Goal: Task Accomplishment & Management: Complete application form

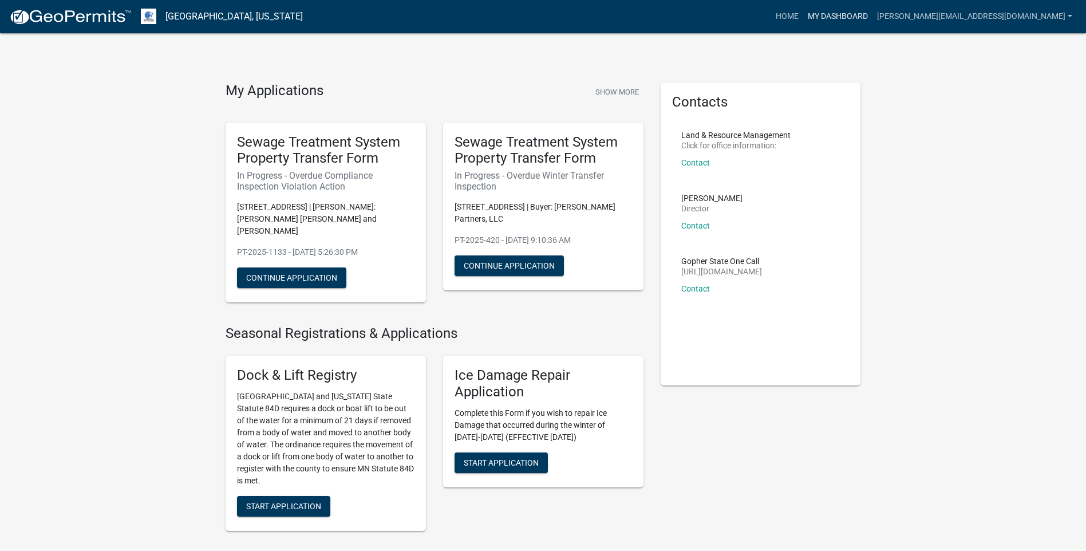
click at [872, 17] on link "My Dashboard" at bounding box center [837, 17] width 69 height 22
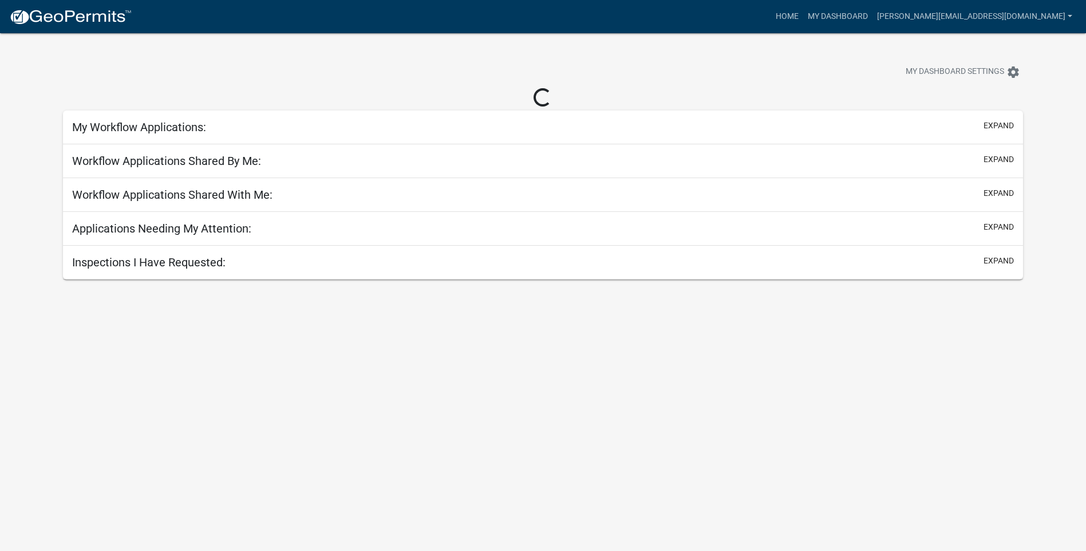
select select "3: 100"
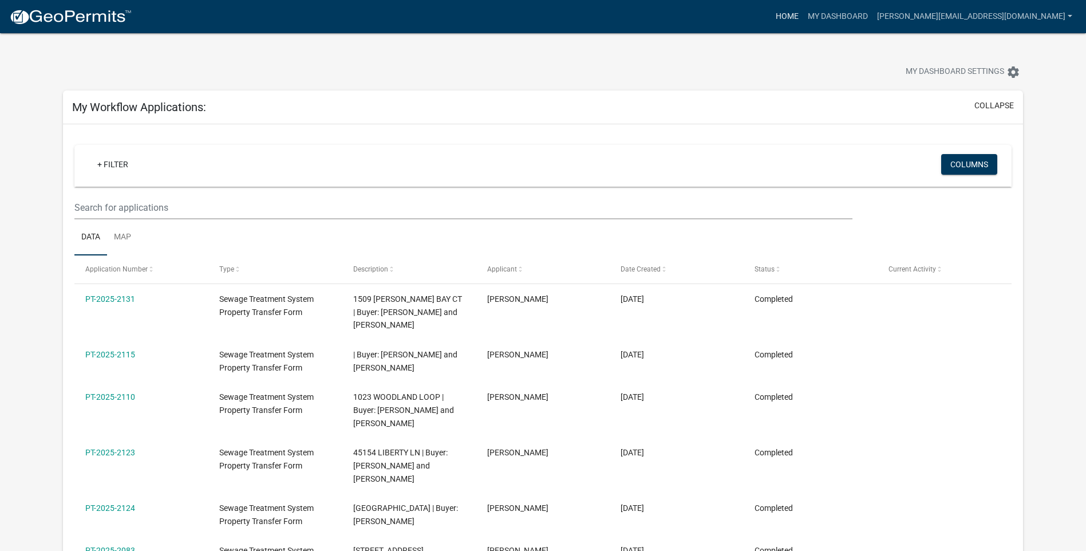
click at [803, 18] on link "Home" at bounding box center [787, 17] width 32 height 22
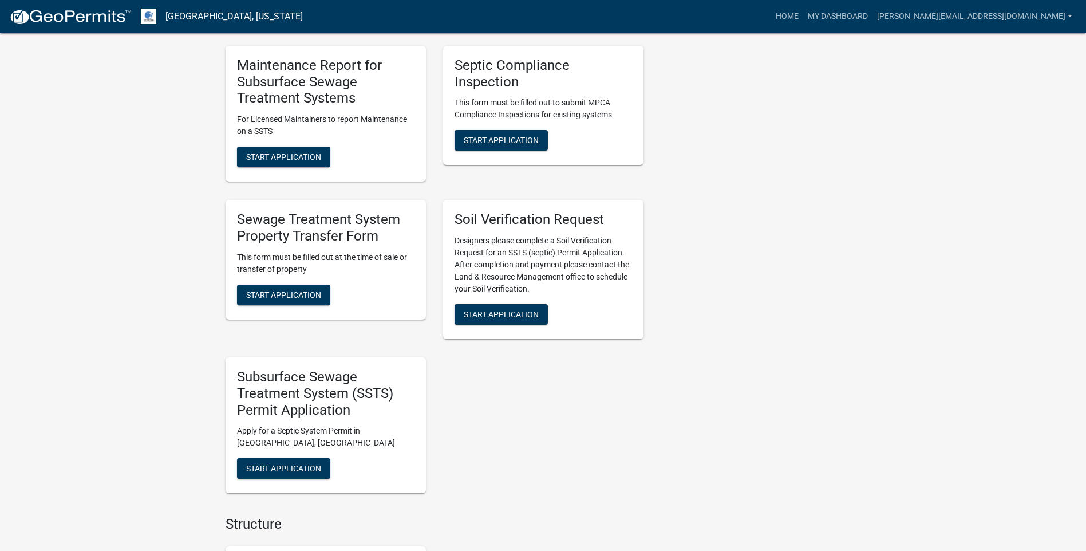
scroll to position [572, 0]
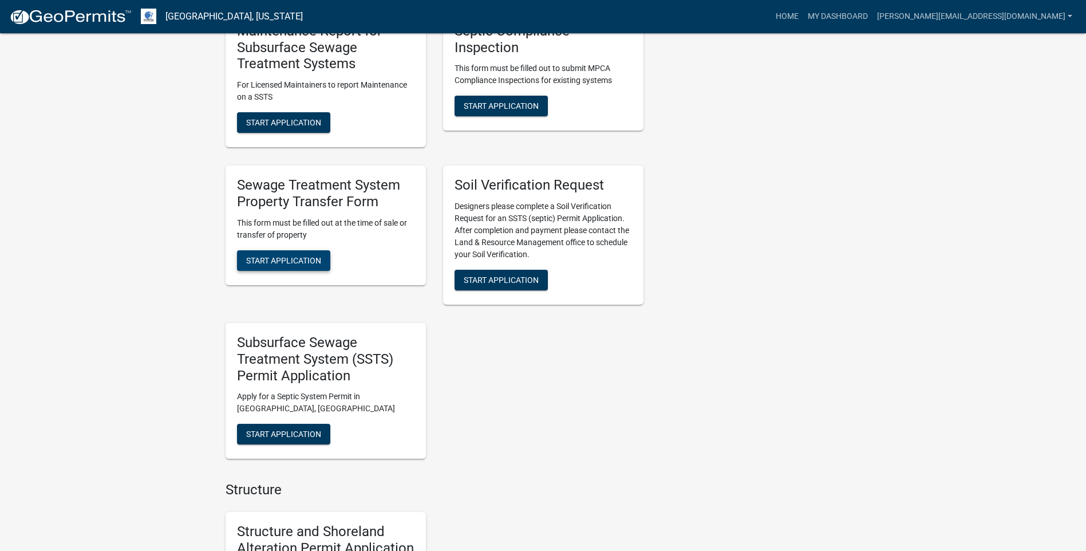
click at [286, 255] on span "Start Application" at bounding box center [283, 259] width 75 height 9
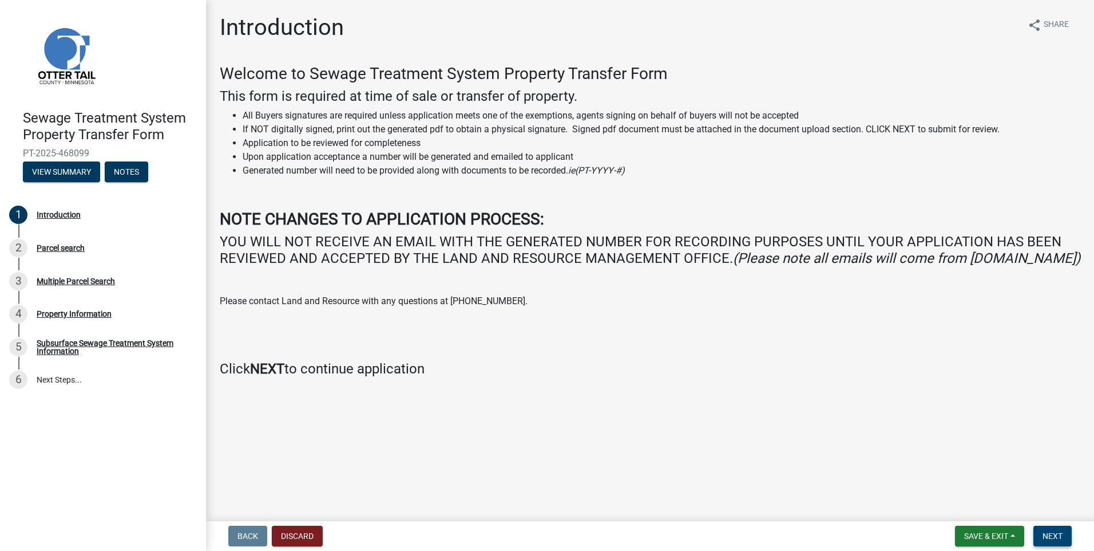
click at [1051, 535] on span "Next" at bounding box center [1053, 535] width 20 height 9
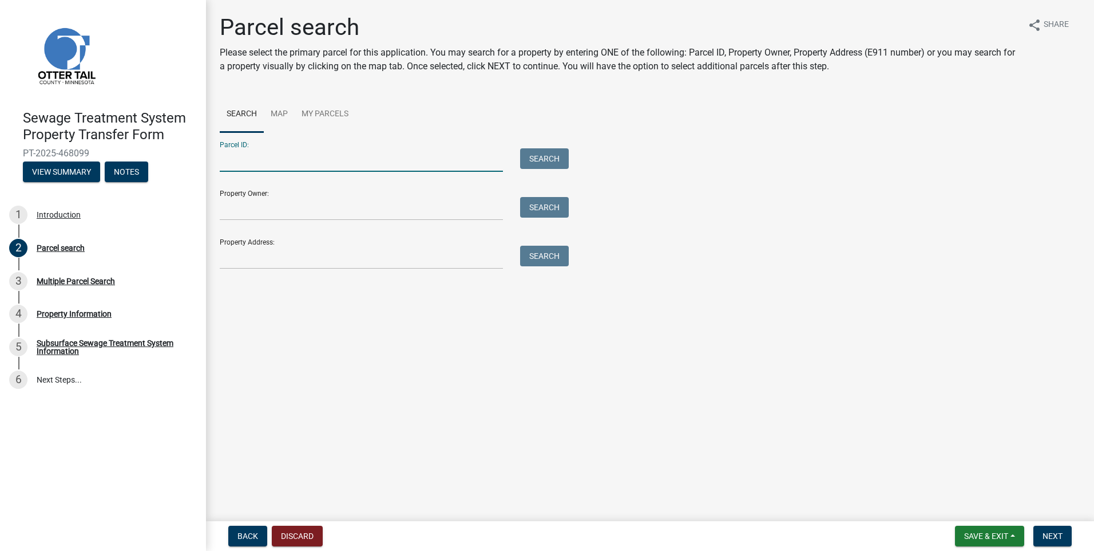
click at [233, 154] on input "Parcel ID:" at bounding box center [361, 159] width 283 height 23
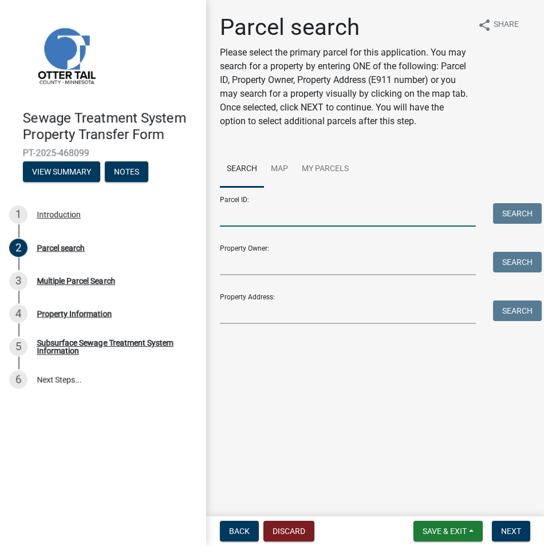
drag, startPoint x: 225, startPoint y: 224, endPoint x: 241, endPoint y: 227, distance: 15.8
click at [225, 224] on input "Parcel ID:" at bounding box center [348, 214] width 256 height 23
paste input "22-000-26-0225-011"
type input "22-000-26-0225-011"
click at [512, 214] on button "Search" at bounding box center [517, 213] width 49 height 21
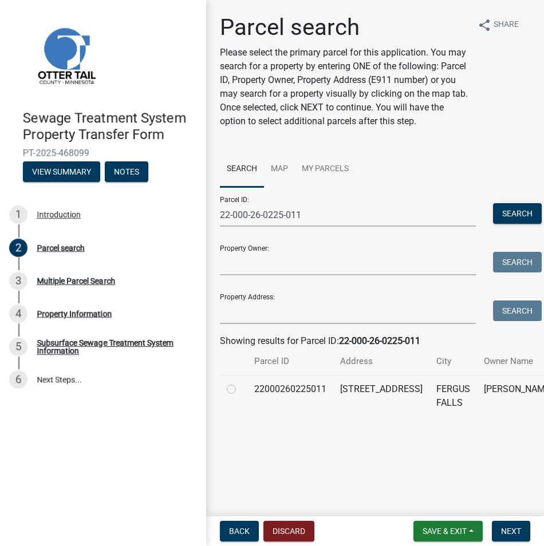
drag, startPoint x: 235, startPoint y: 386, endPoint x: 241, endPoint y: 391, distance: 7.8
click at [240, 382] on label at bounding box center [240, 382] width 0 height 0
click at [240, 387] on input "radio" at bounding box center [243, 385] width 7 height 7
radio input "true"
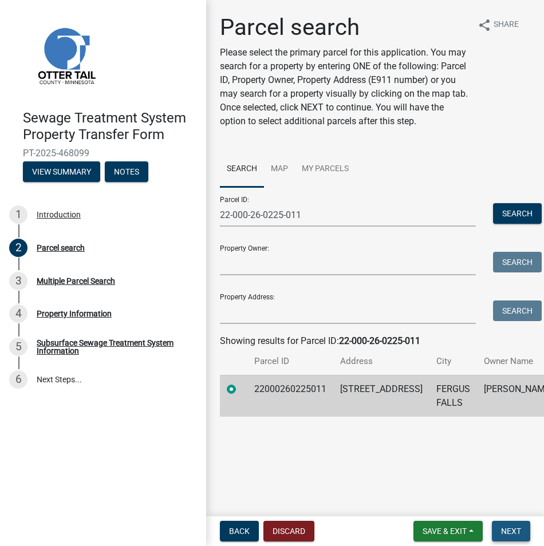
click at [506, 531] on span "Next" at bounding box center [511, 531] width 20 height 9
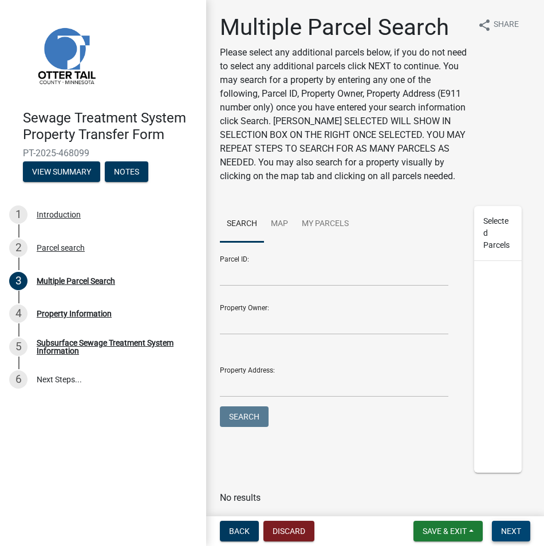
click at [515, 532] on span "Next" at bounding box center [511, 531] width 20 height 9
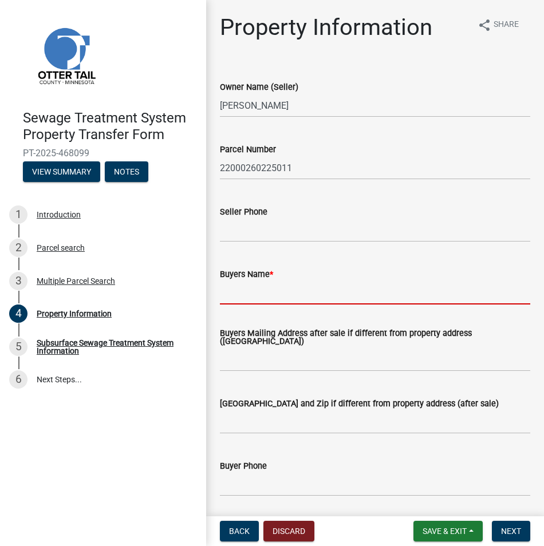
click at [228, 293] on input "Buyers Name *" at bounding box center [375, 292] width 310 height 23
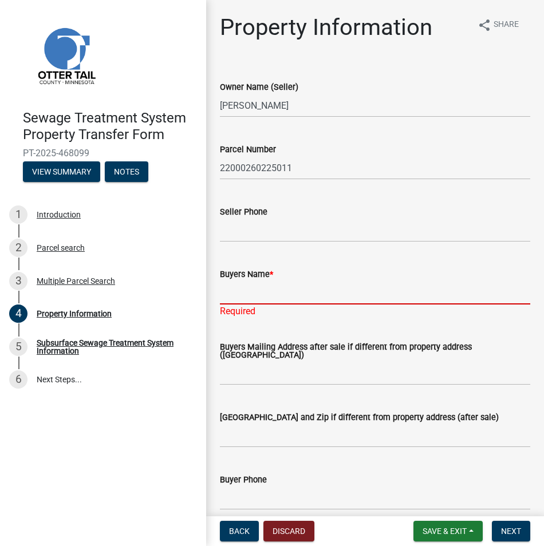
click at [228, 292] on input "Buyers Name *" at bounding box center [375, 292] width 310 height 23
paste input "[PERSON_NAME] and [PERSON_NAME][GEOGRAPHIC_DATA]"
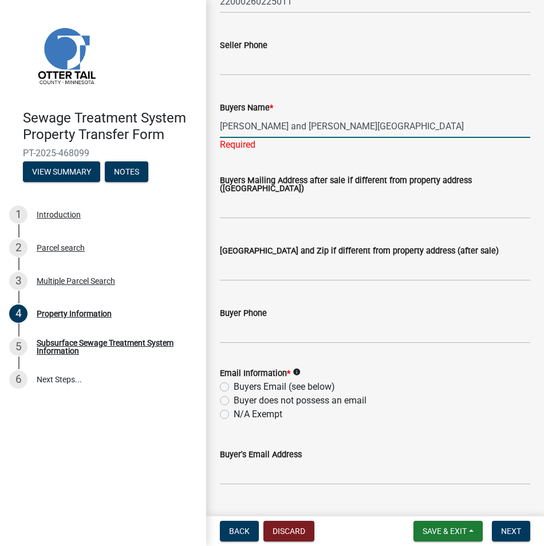
scroll to position [172, 0]
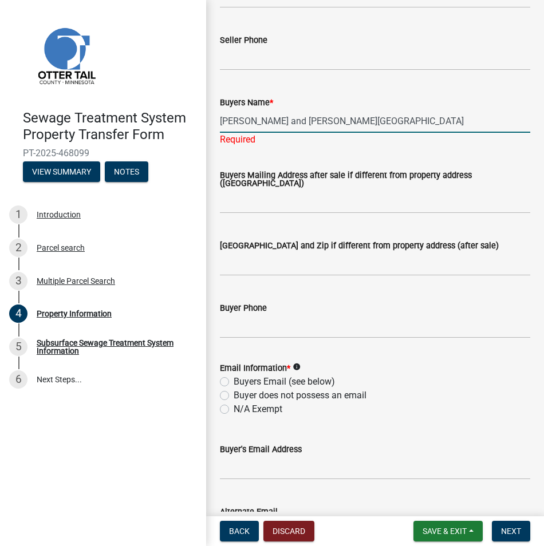
type input "[PERSON_NAME] and [PERSON_NAME][GEOGRAPHIC_DATA]"
click at [227, 385] on div "Email Information * info Buyers Email (see below) Buyer does not possess an ema…" at bounding box center [375, 388] width 310 height 55
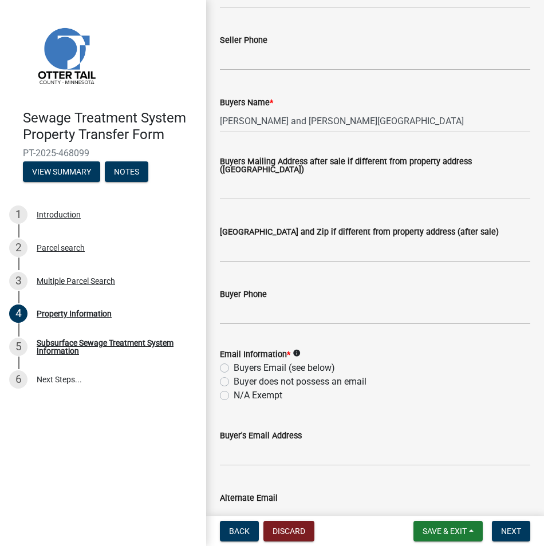
click at [234, 368] on label "Buyers Email (see below)" at bounding box center [284, 368] width 101 height 14
click at [234, 368] on input "Buyers Email (see below)" at bounding box center [237, 364] width 7 height 7
radio input "true"
click at [231, 461] on input "Buyer's Email Address" at bounding box center [375, 453] width 310 height 23
paste input "[EMAIL_ADDRESS][DOMAIN_NAME]"
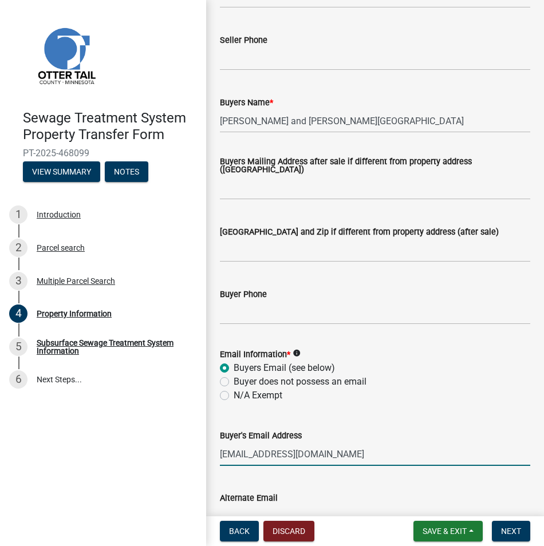
type input "[EMAIL_ADDRESS][DOMAIN_NAME]"
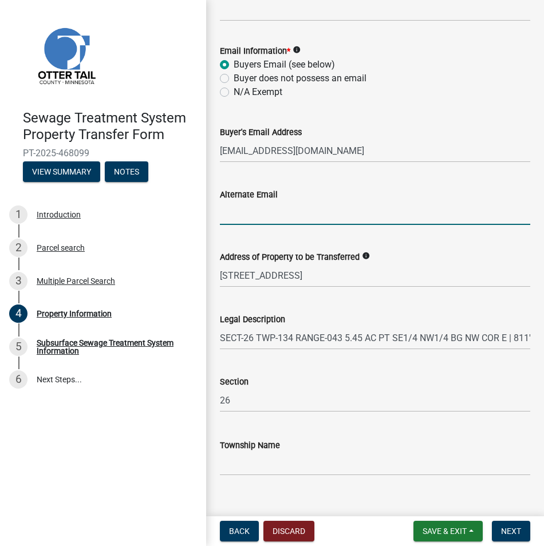
scroll to position [493, 0]
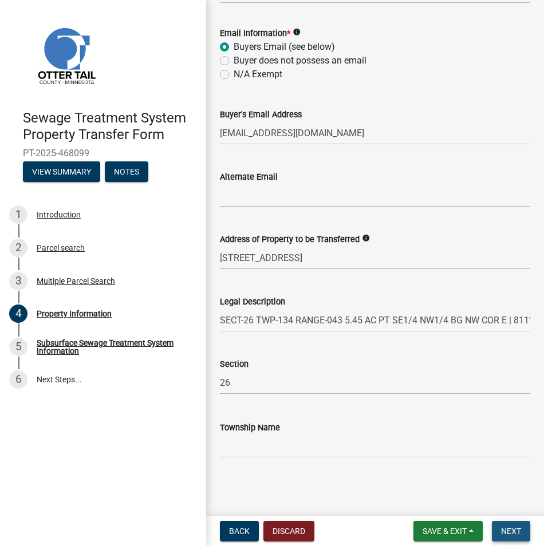
click at [503, 531] on span "Next" at bounding box center [511, 531] width 20 height 9
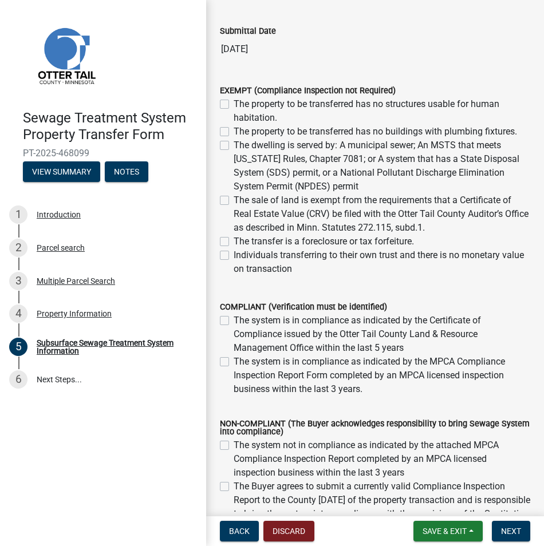
scroll to position [286, 0]
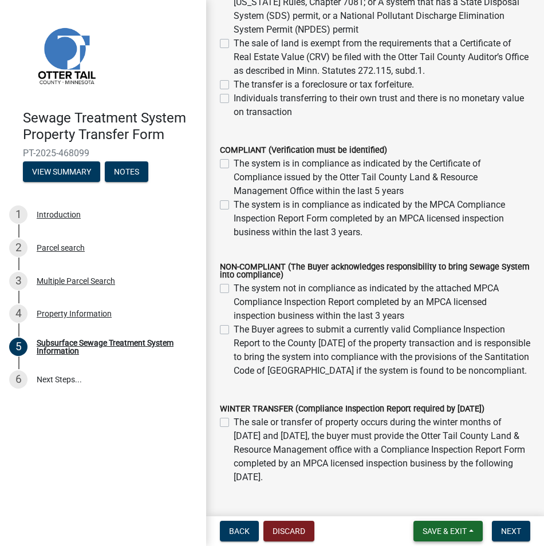
click at [441, 533] on span "Save & Exit" at bounding box center [444, 531] width 44 height 9
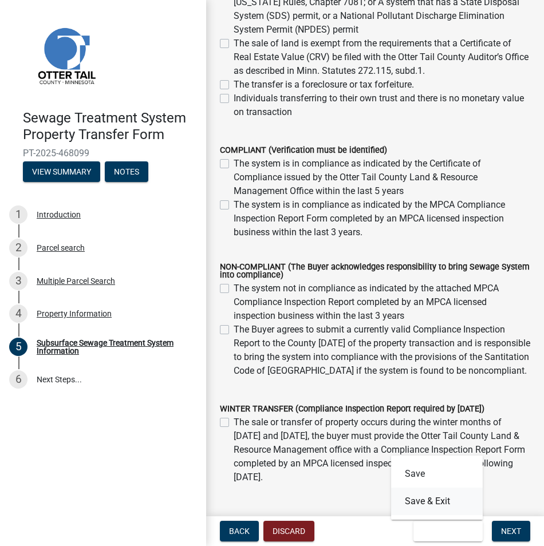
click at [437, 506] on button "Save & Exit" at bounding box center [437, 501] width 92 height 27
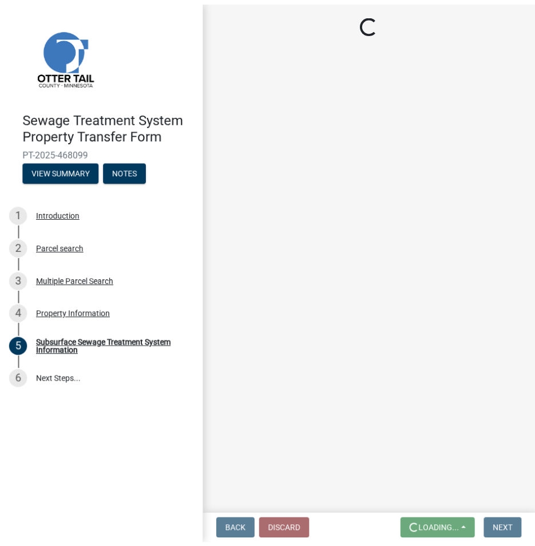
scroll to position [0, 0]
